Goal: Use online tool/utility

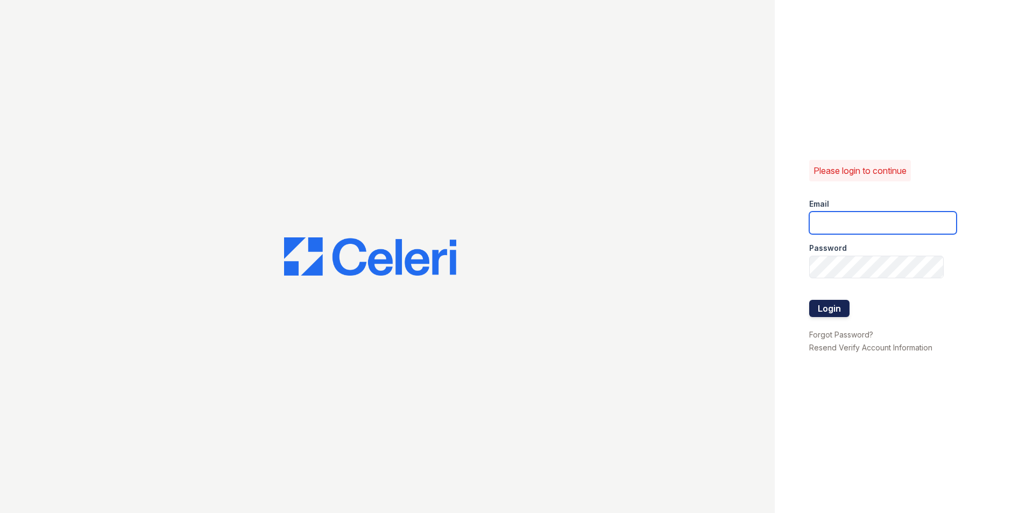
type input "[EMAIL_ADDRESS][DOMAIN_NAME]"
click at [826, 302] on button "Login" at bounding box center [829, 308] width 40 height 17
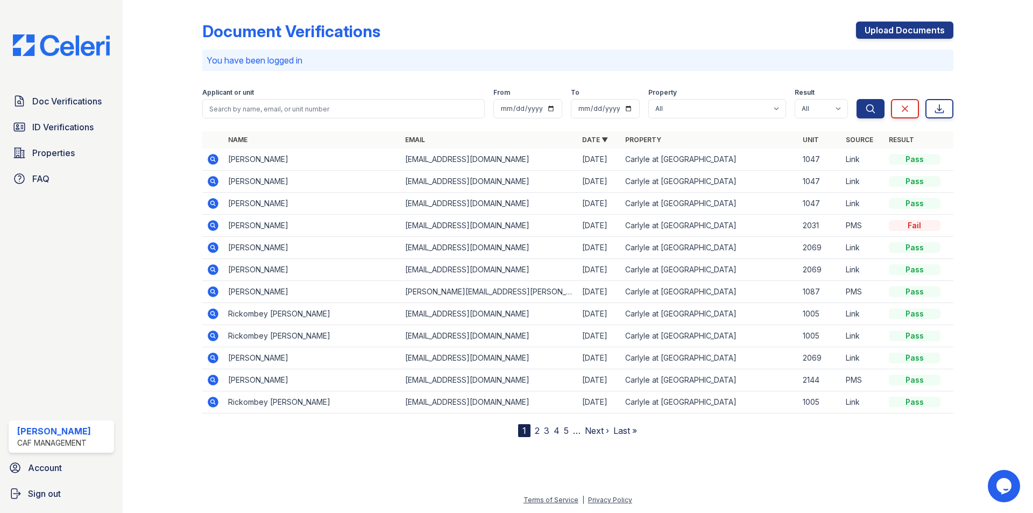
click at [515, 44] on div "Document Verifications Upload Documents" at bounding box center [577, 36] width 751 height 28
drag, startPoint x: 395, startPoint y: 21, endPoint x: 205, endPoint y: 22, distance: 190.0
click at [205, 22] on div "Document Verifications Upload Documents You have been logged in Filter Applican…" at bounding box center [577, 220] width 751 height 433
click at [203, 17] on div "Document Verifications Upload Documents You have been logged in Filter Applican…" at bounding box center [577, 220] width 751 height 433
click at [180, 89] on div at bounding box center [171, 220] width 62 height 433
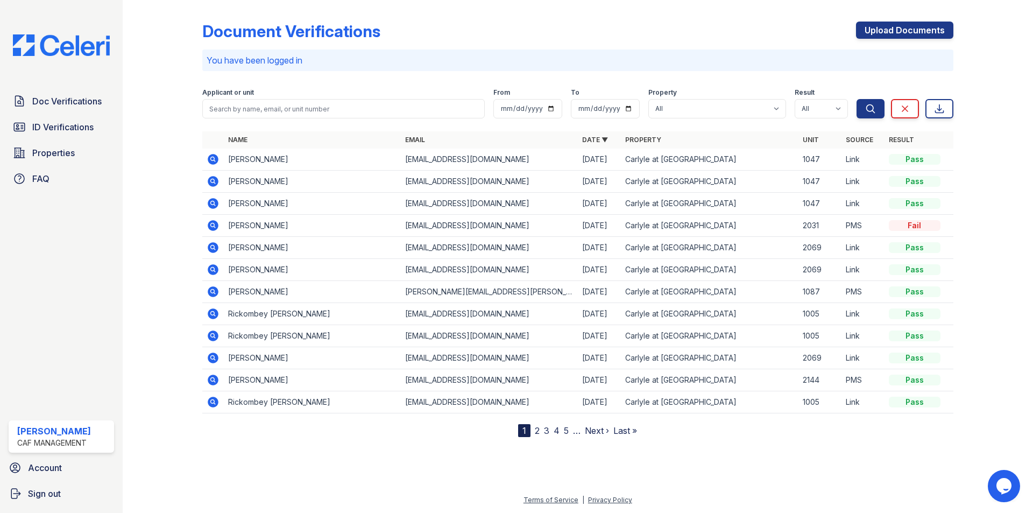
drag, startPoint x: 307, startPoint y: 67, endPoint x: 189, endPoint y: 58, distance: 117.7
click at [189, 58] on div "Document Verifications Upload Documents You have been logged in Filter Applican…" at bounding box center [578, 227] width 876 height 454
click at [184, 56] on div at bounding box center [171, 220] width 62 height 433
